Goal: Use online tool/utility: Utilize a website feature to perform a specific function

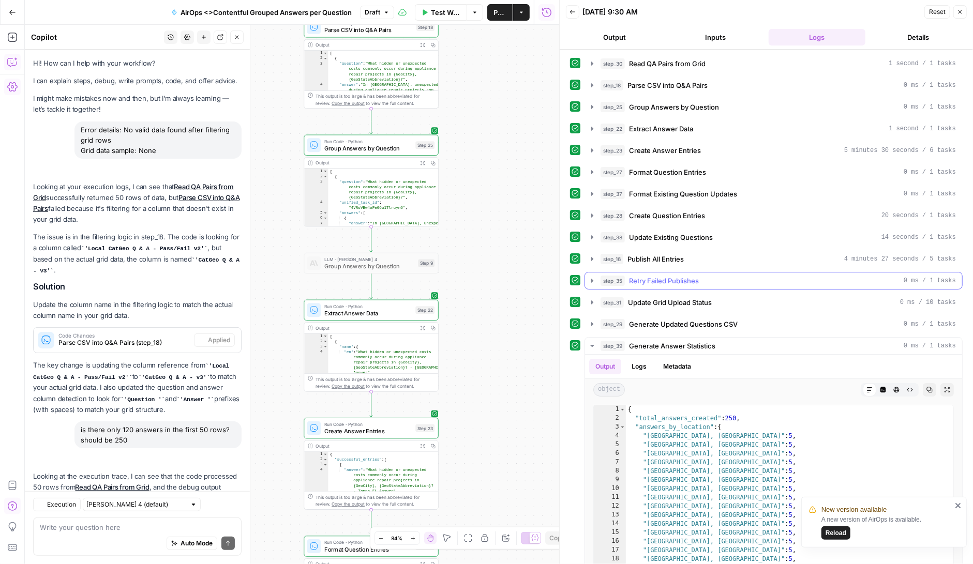
scroll to position [161108, 0]
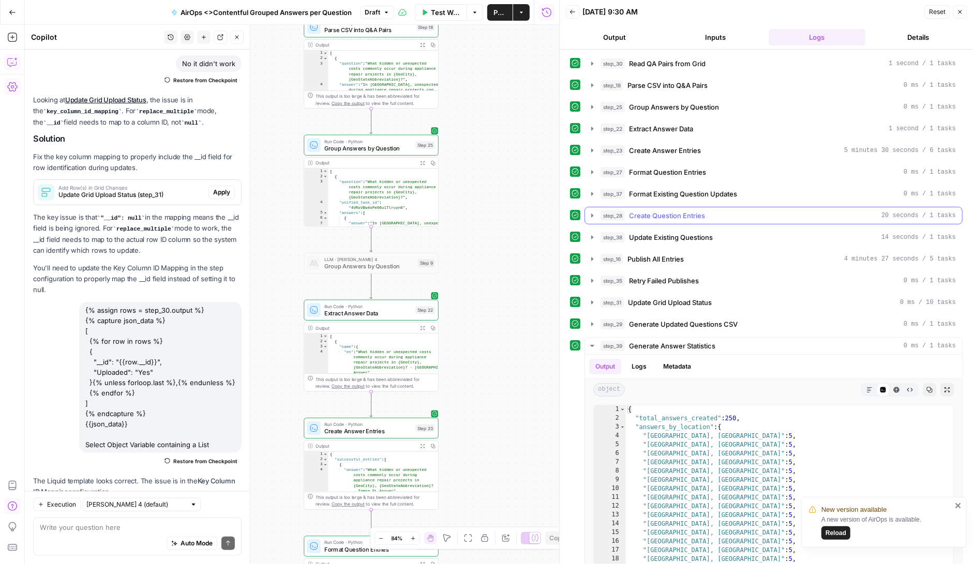
click at [640, 212] on span "Create Question Entries" at bounding box center [667, 216] width 76 height 10
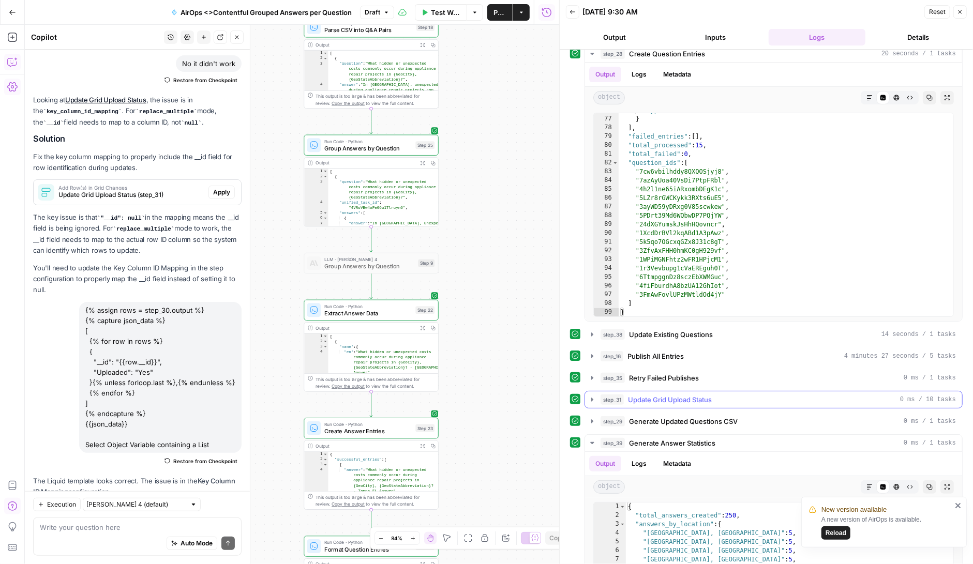
scroll to position [178, 0]
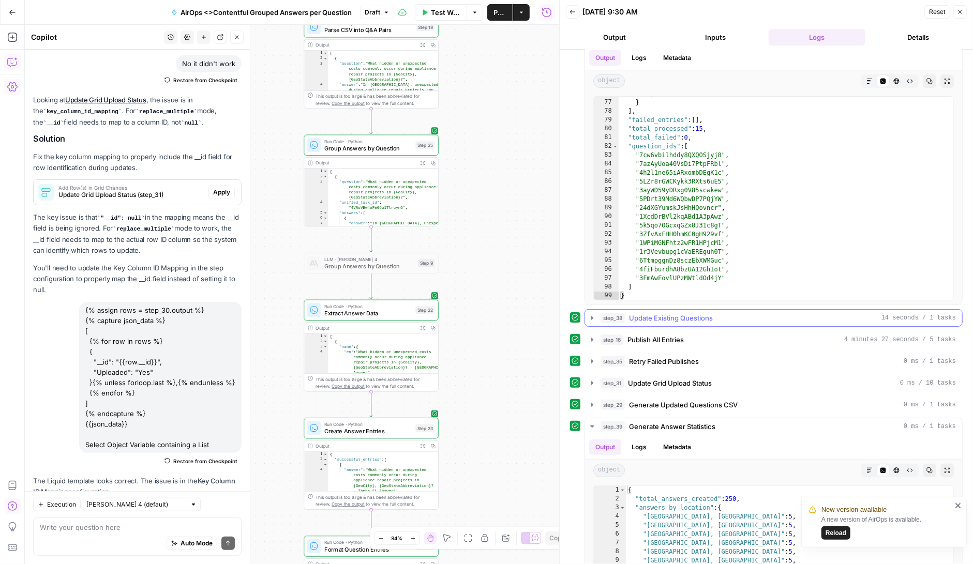
click at [592, 316] on icon "button" at bounding box center [592, 318] width 2 height 4
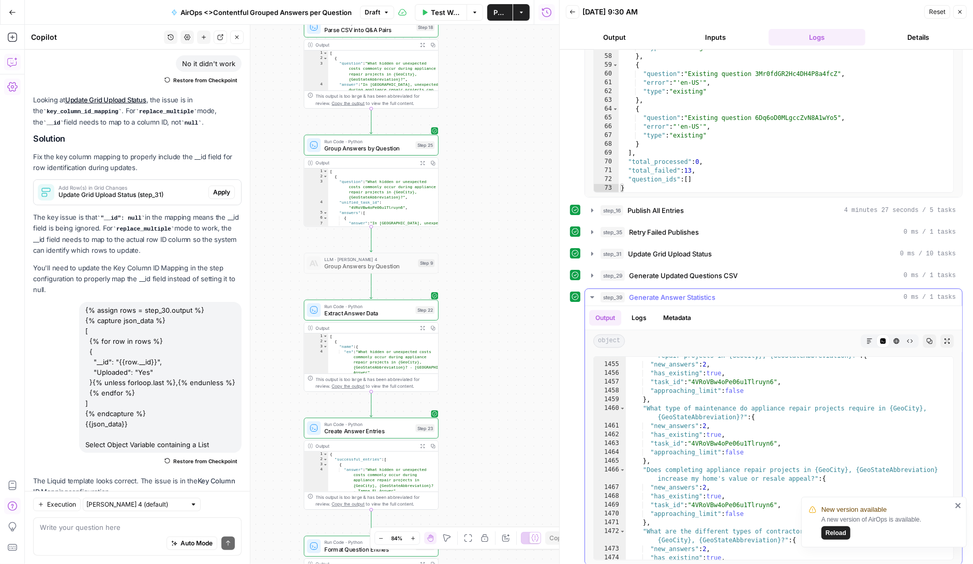
scroll to position [15762, 0]
click at [593, 296] on icon "button" at bounding box center [592, 297] width 4 height 2
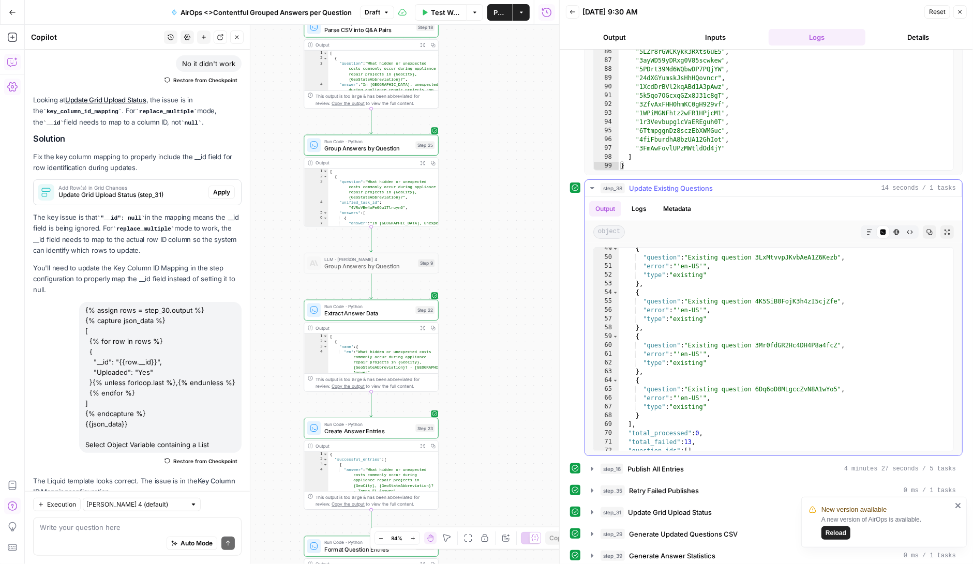
scroll to position [438, 0]
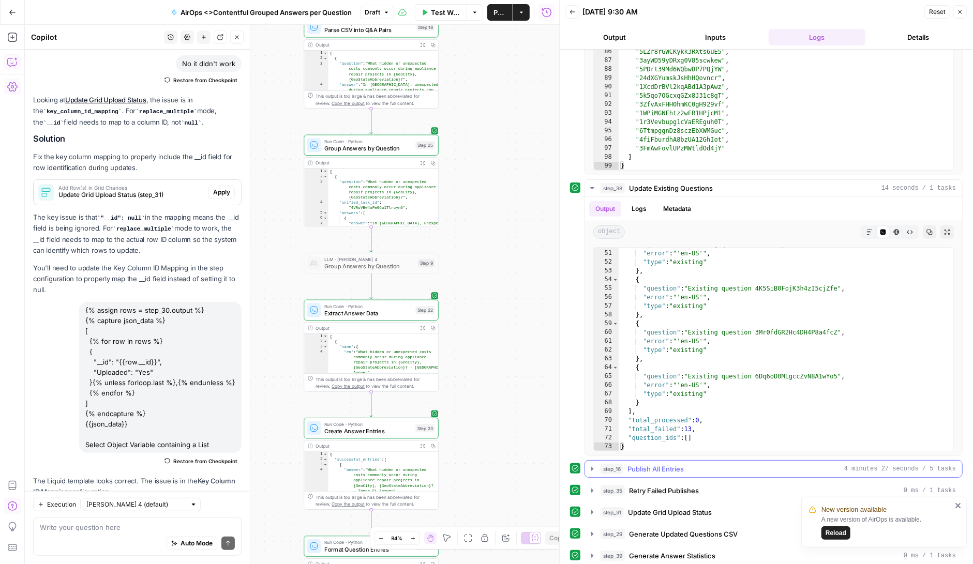
click at [593, 465] on icon "button" at bounding box center [592, 469] width 8 height 8
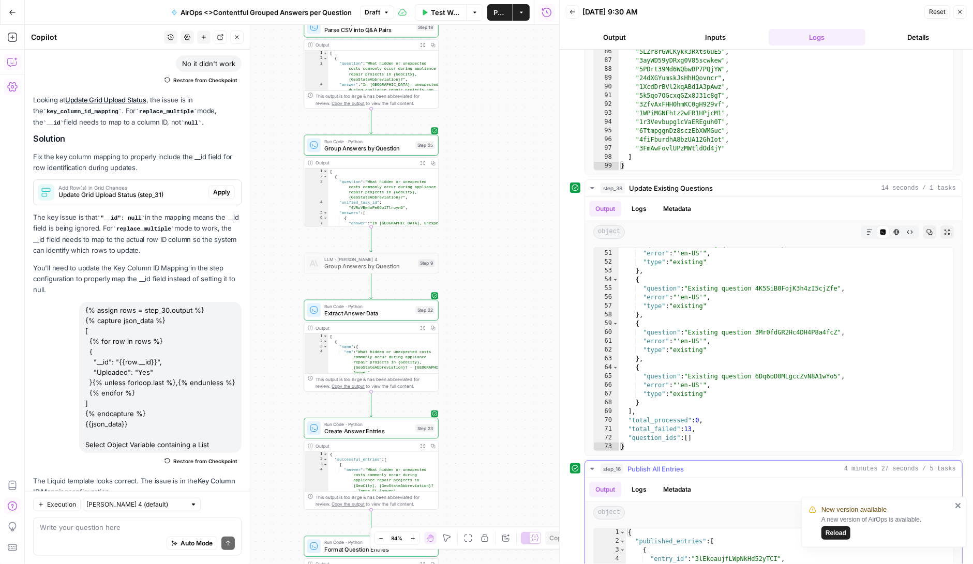
click at [637, 488] on button "Logs" at bounding box center [638, 490] width 27 height 16
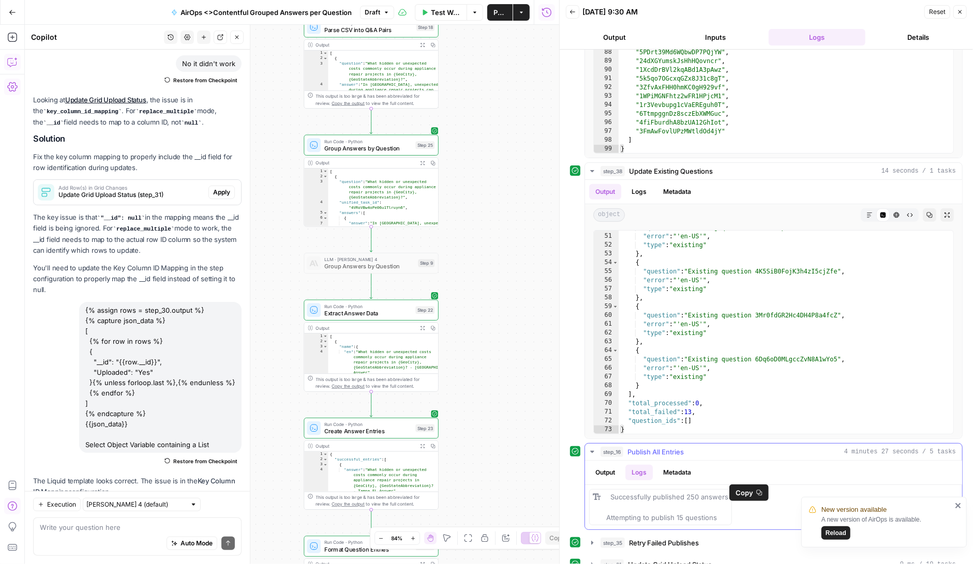
scroll to position [387, 0]
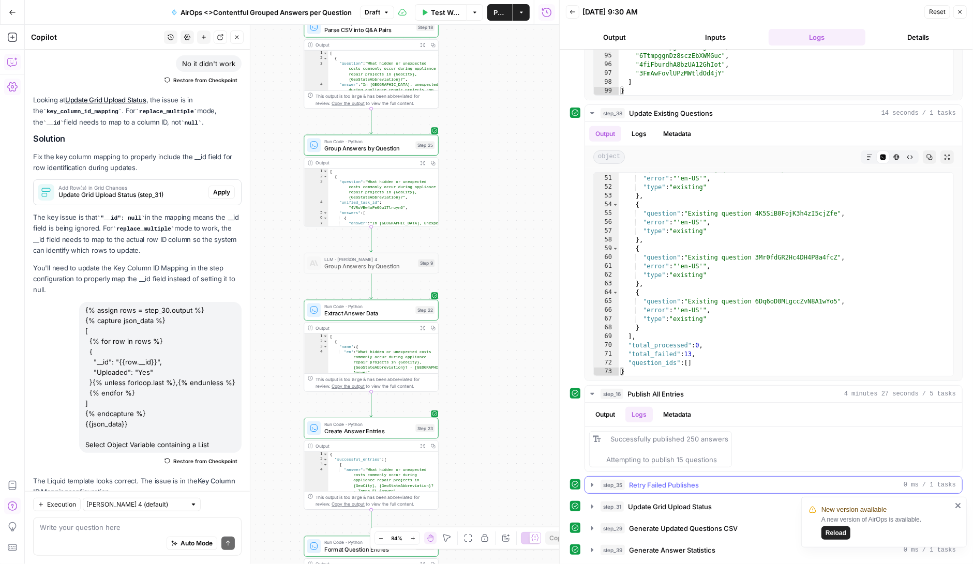
click at [590, 486] on icon "button" at bounding box center [592, 485] width 8 height 8
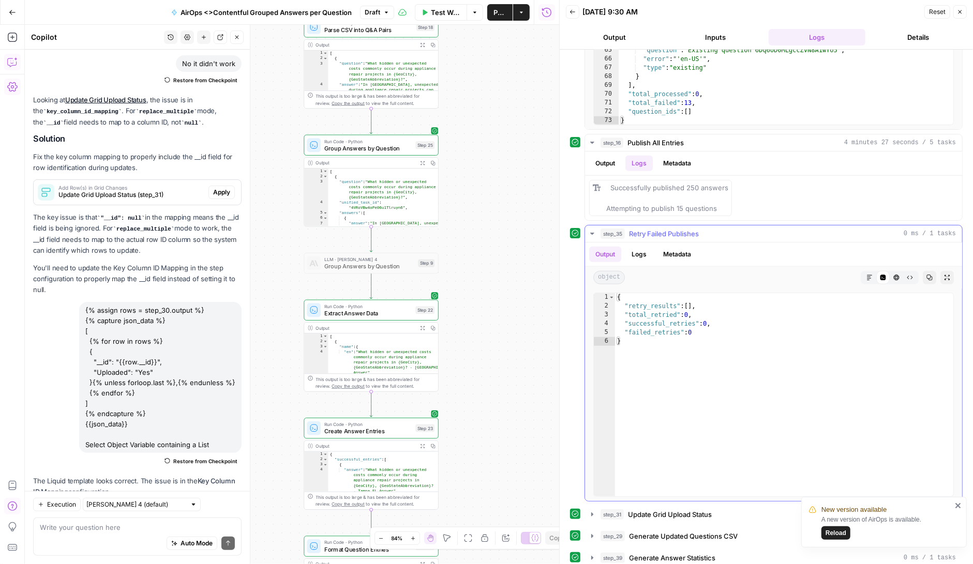
scroll to position [646, 0]
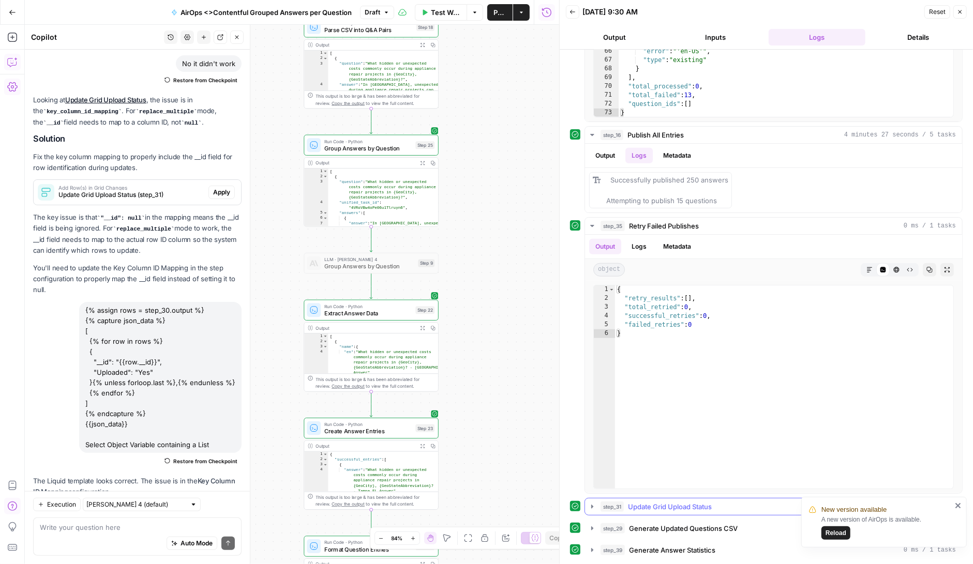
click at [592, 507] on icon "button" at bounding box center [592, 507] width 2 height 4
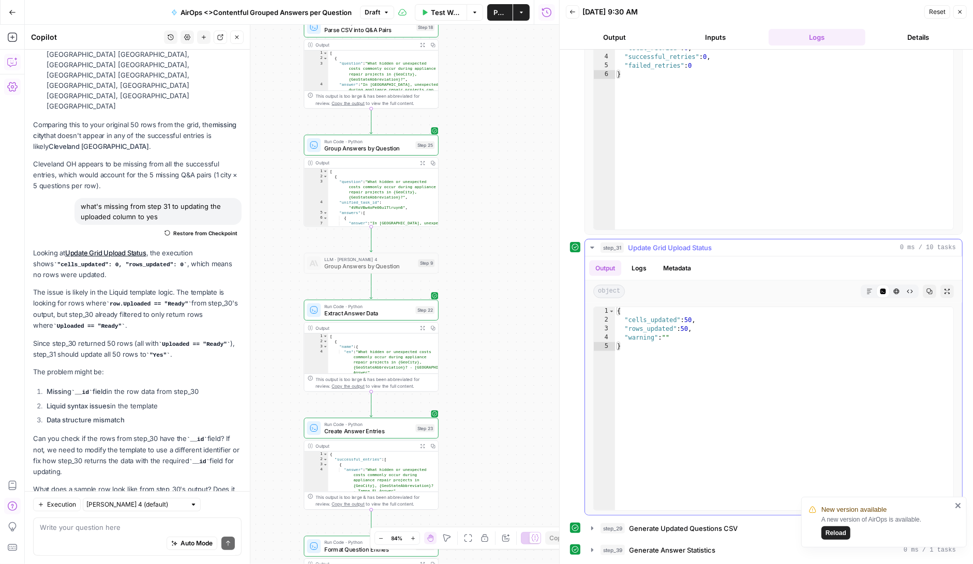
scroll to position [161108, 0]
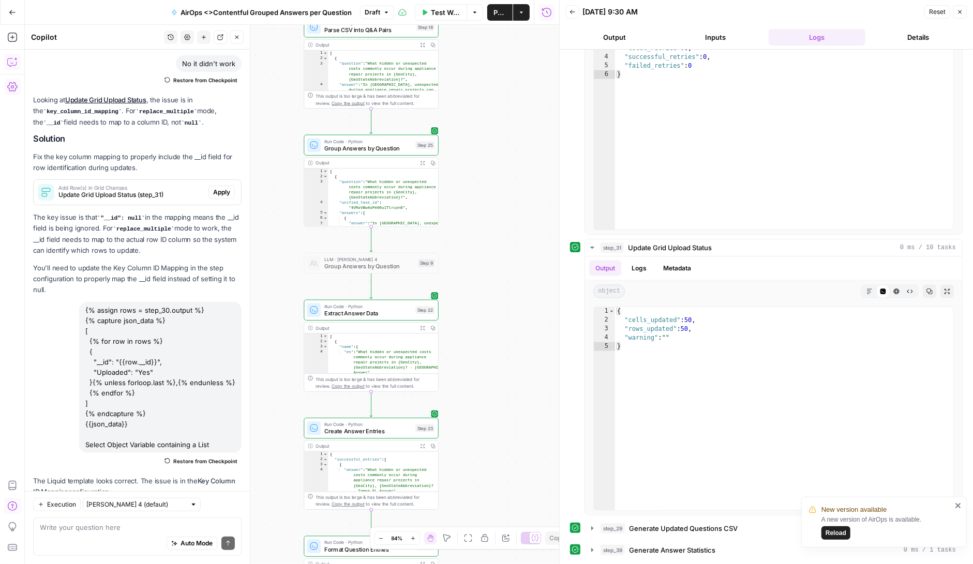
click at [716, 43] on button "Inputs" at bounding box center [715, 37] width 97 height 17
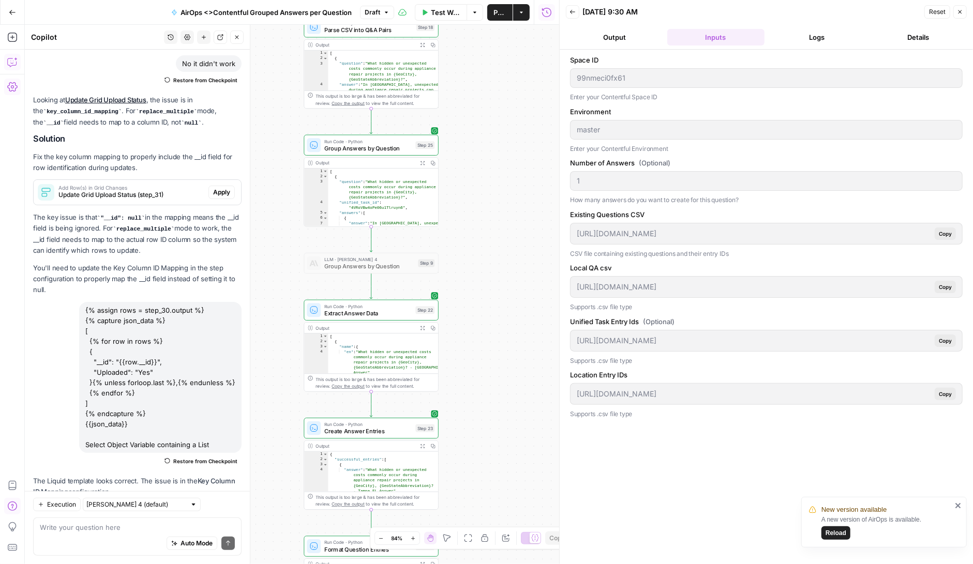
scroll to position [0, 0]
click at [814, 37] on button "Logs" at bounding box center [817, 37] width 97 height 17
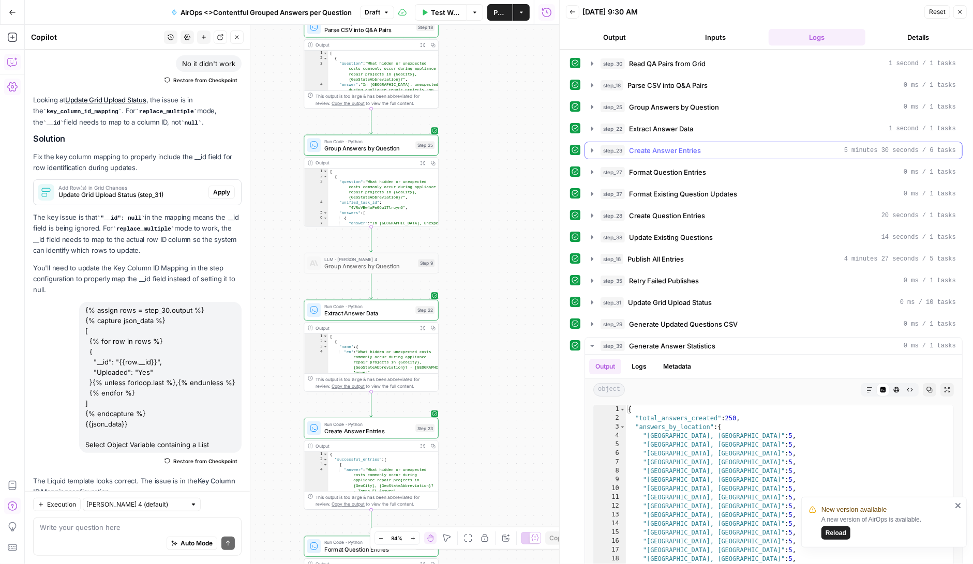
click at [591, 148] on icon "button" at bounding box center [592, 150] width 2 height 4
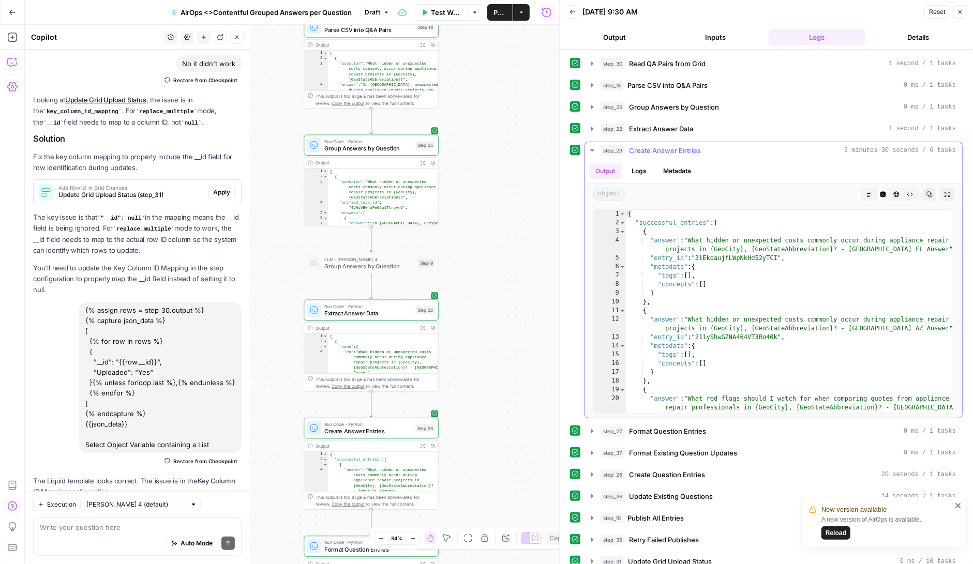
click at [593, 149] on icon "button" at bounding box center [592, 150] width 4 height 2
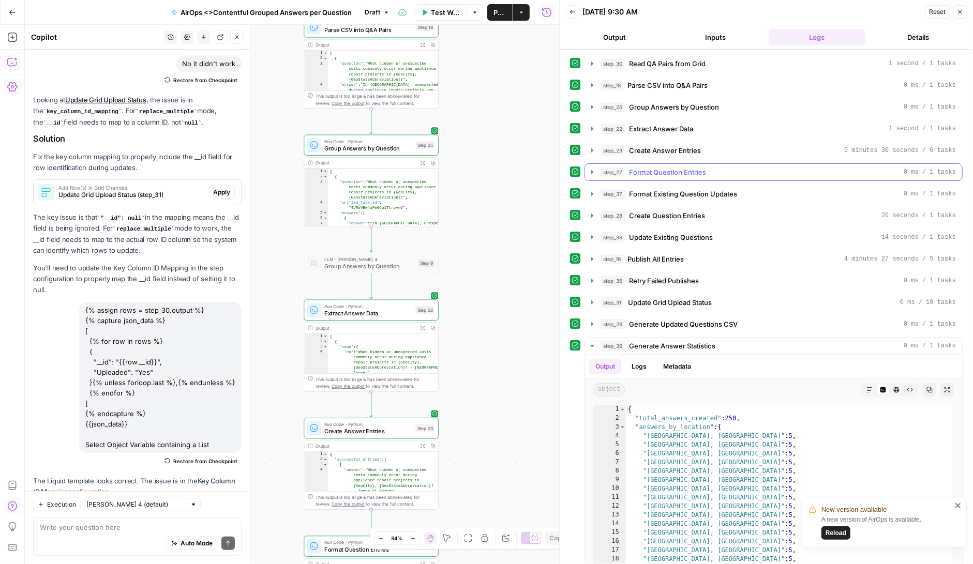
click at [591, 170] on icon "button" at bounding box center [592, 172] width 2 height 4
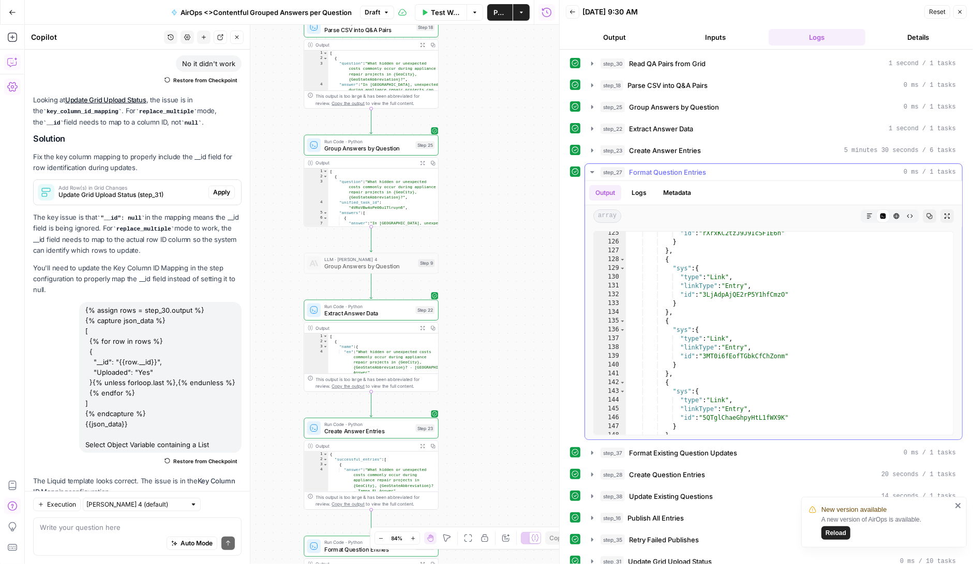
scroll to position [1103, 0]
click at [594, 451] on icon "button" at bounding box center [592, 453] width 8 height 8
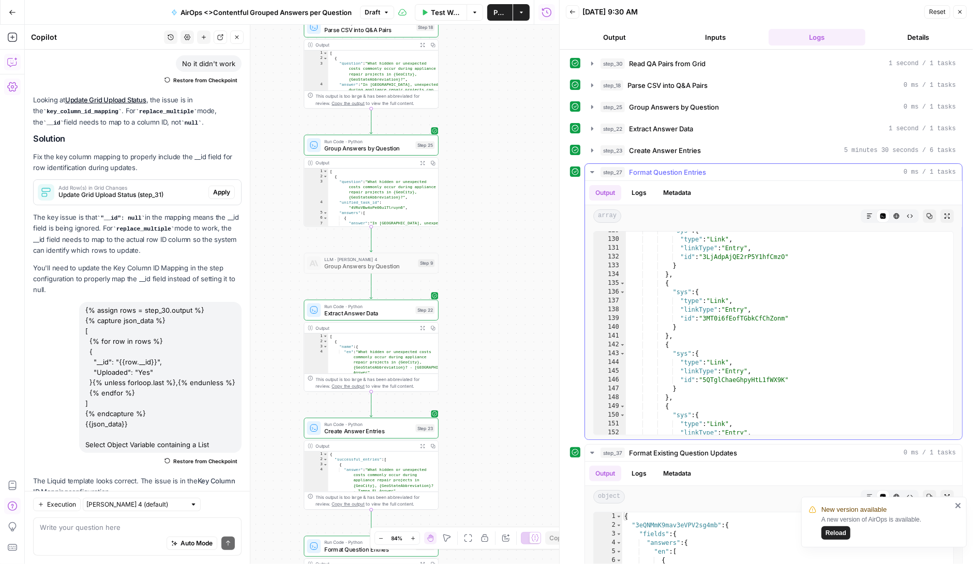
scroll to position [1140, 0]
type textarea "**********"
drag, startPoint x: 716, startPoint y: 521, endPoint x: 636, endPoint y: 523, distance: 80.7
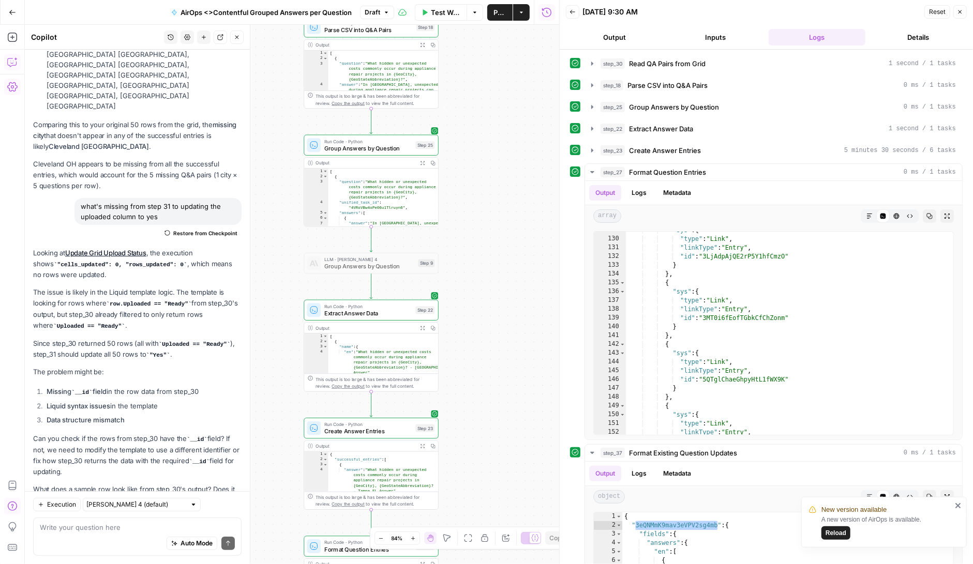
scroll to position [161108, 0]
